Goal: Task Accomplishment & Management: Use online tool/utility

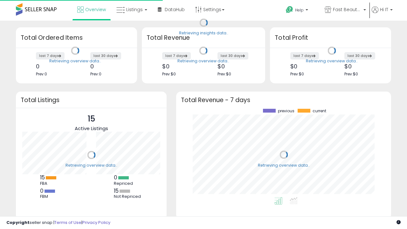
scroll to position [88, 202]
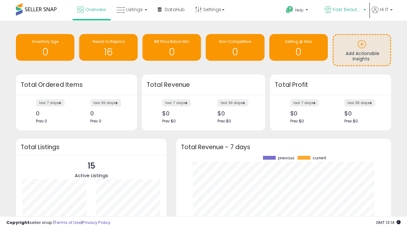
click at [345, 10] on span "Fast Beauty ([GEOGRAPHIC_DATA])" at bounding box center [347, 9] width 29 height 6
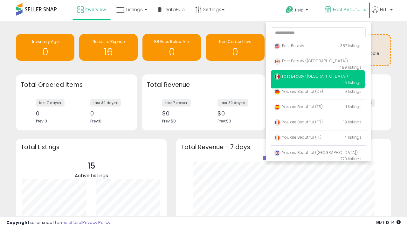
click at [318, 154] on span "You are Beautiful ([GEOGRAPHIC_DATA])" at bounding box center [316, 152] width 84 height 5
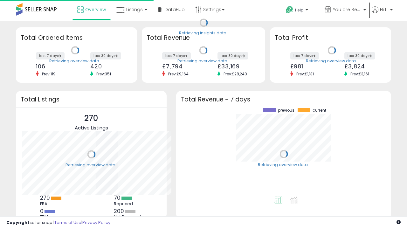
scroll to position [88, 202]
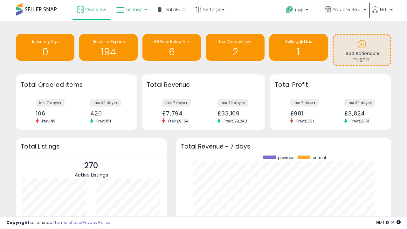
click at [131, 10] on span "Listings" at bounding box center [134, 9] width 17 height 6
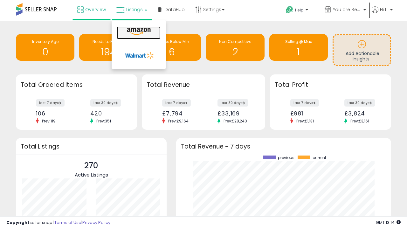
click at [138, 32] on icon at bounding box center [139, 31] width 28 height 8
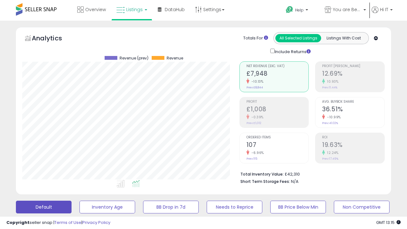
scroll to position [124, 0]
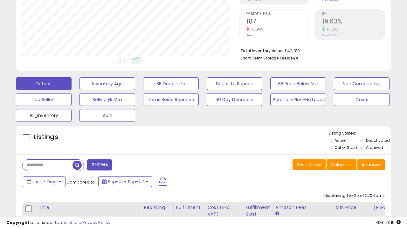
click at [44, 114] on button "All_Inventory" at bounding box center [44, 115] width 56 height 13
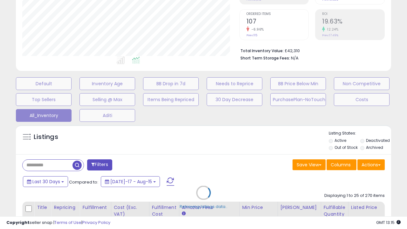
scroll to position [131, 217]
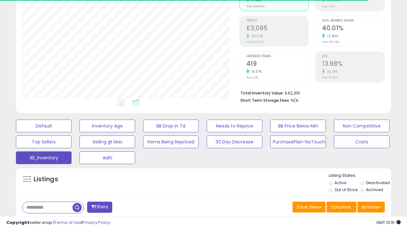
click at [45, 221] on span "Last 30 Days" at bounding box center [46, 224] width 28 height 6
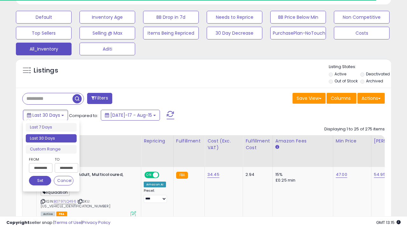
click at [51, 138] on li "Last 30 Days" at bounding box center [51, 138] width 51 height 9
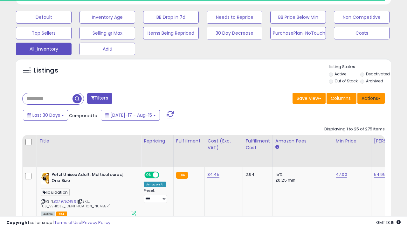
click at [371, 98] on button "Actions" at bounding box center [371, 98] width 27 height 11
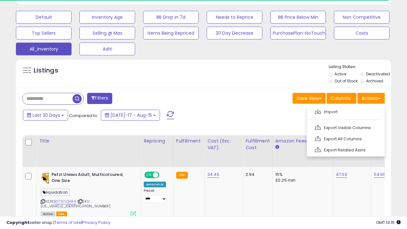
click at [345, 138] on link "Export All Columns" at bounding box center [346, 139] width 70 height 10
